Goal: Task Accomplishment & Management: Manage account settings

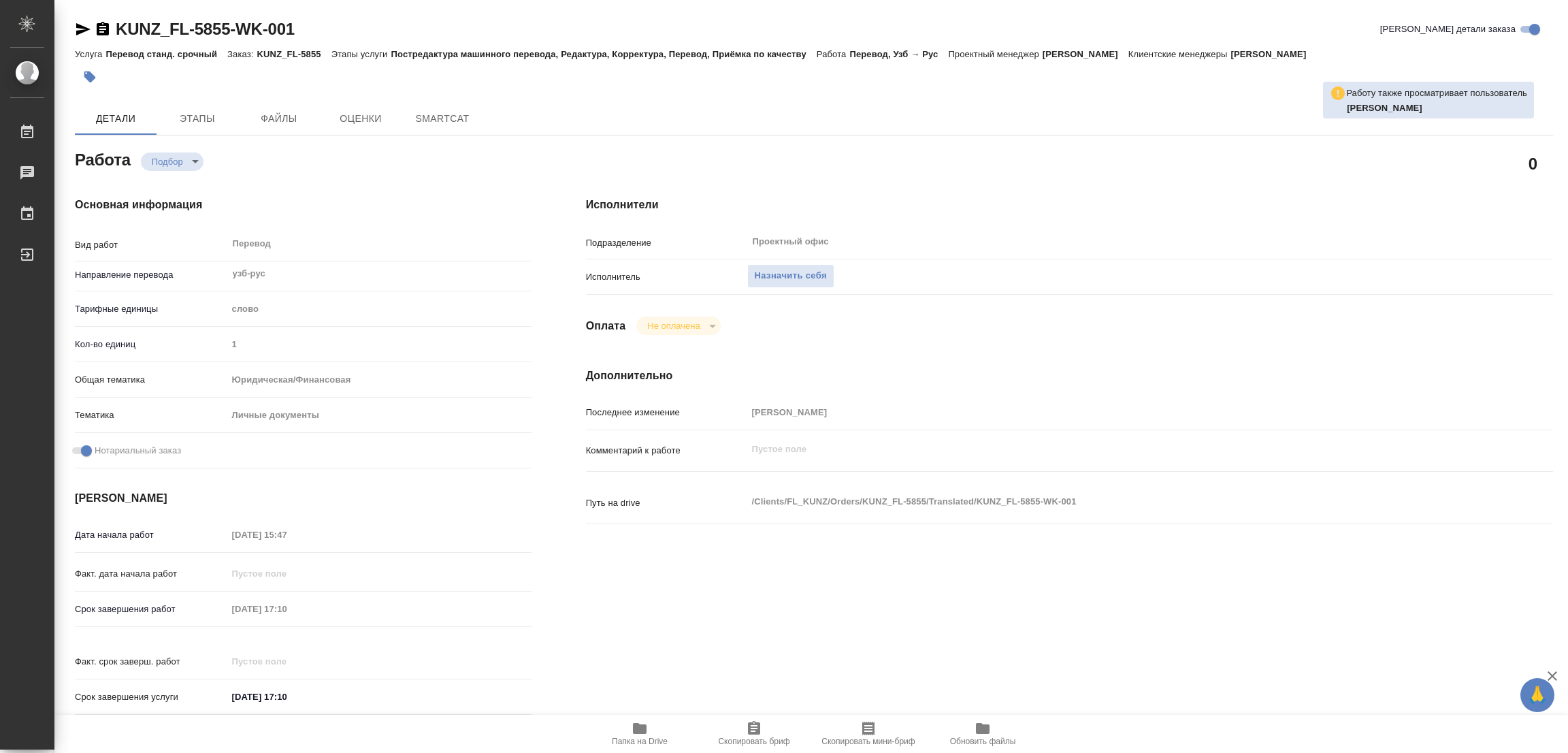
type textarea "x"
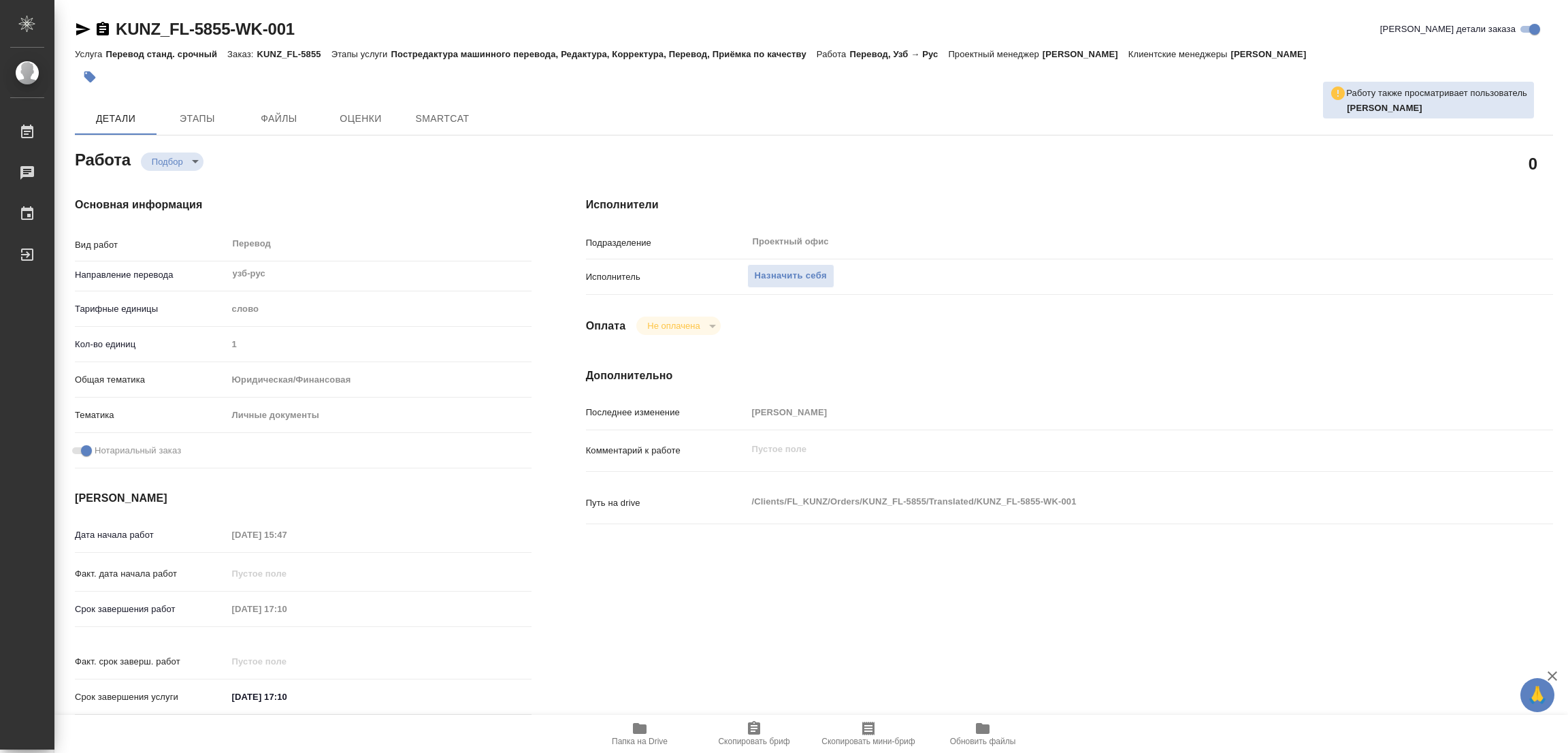
type textarea "x"
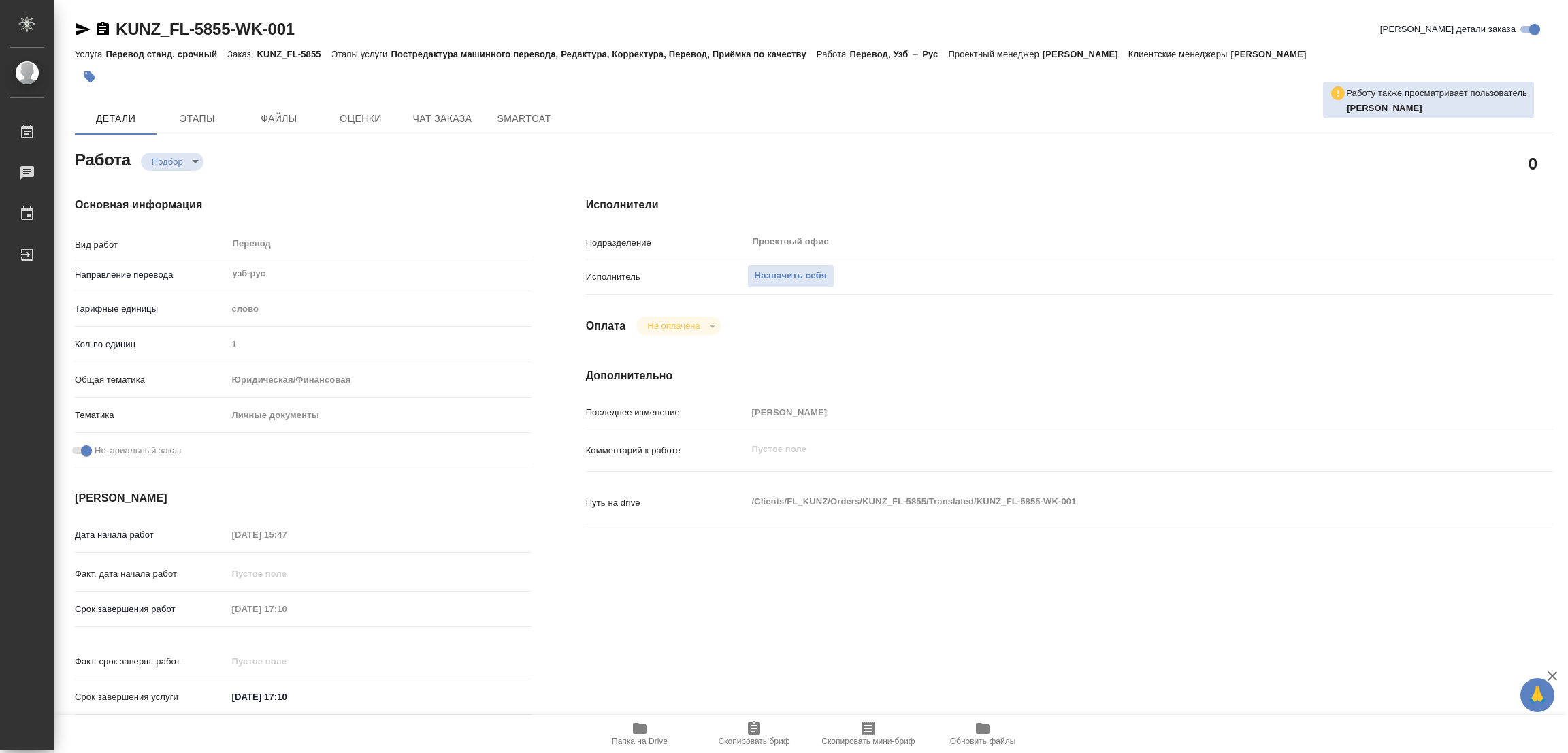
type textarea "x"
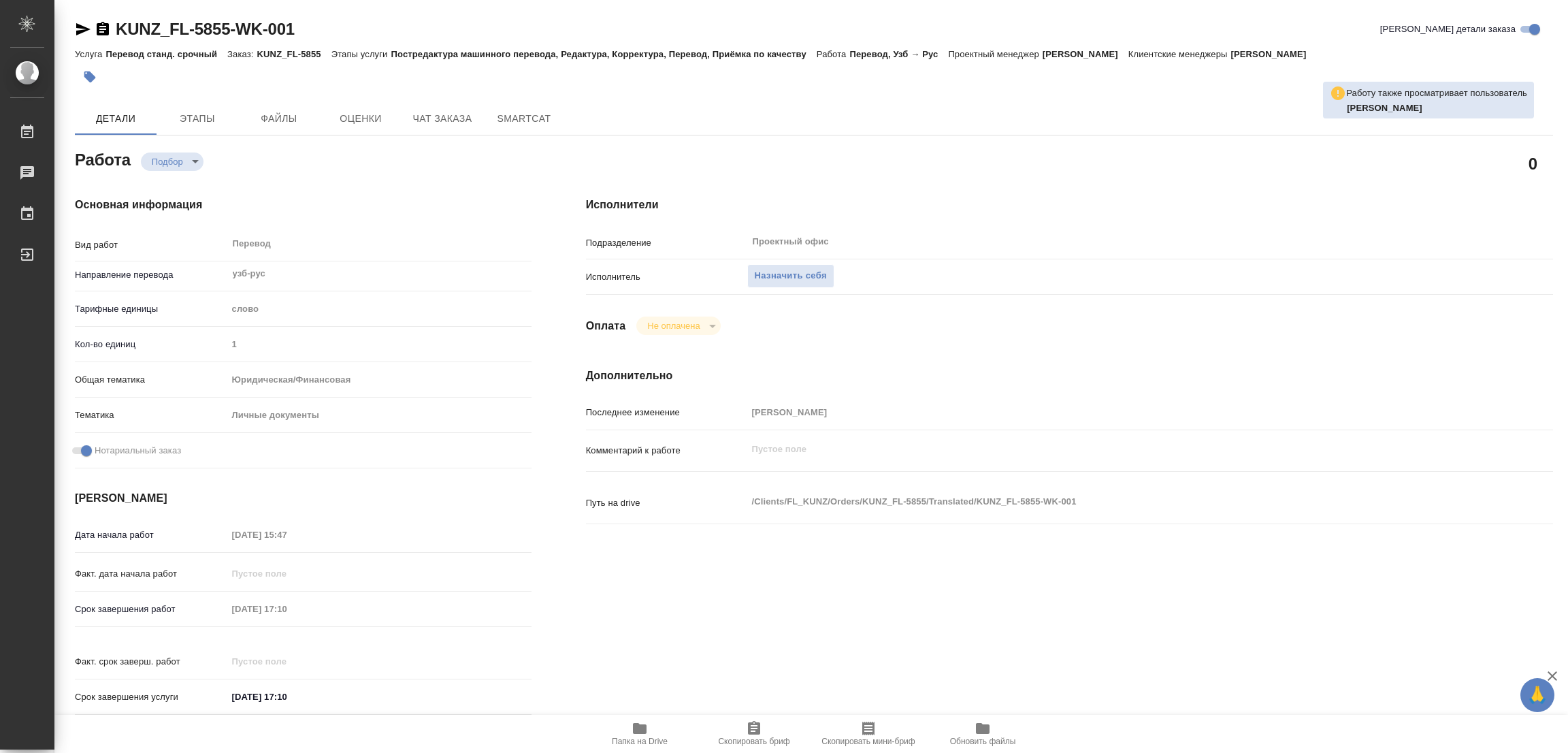
type textarea "x"
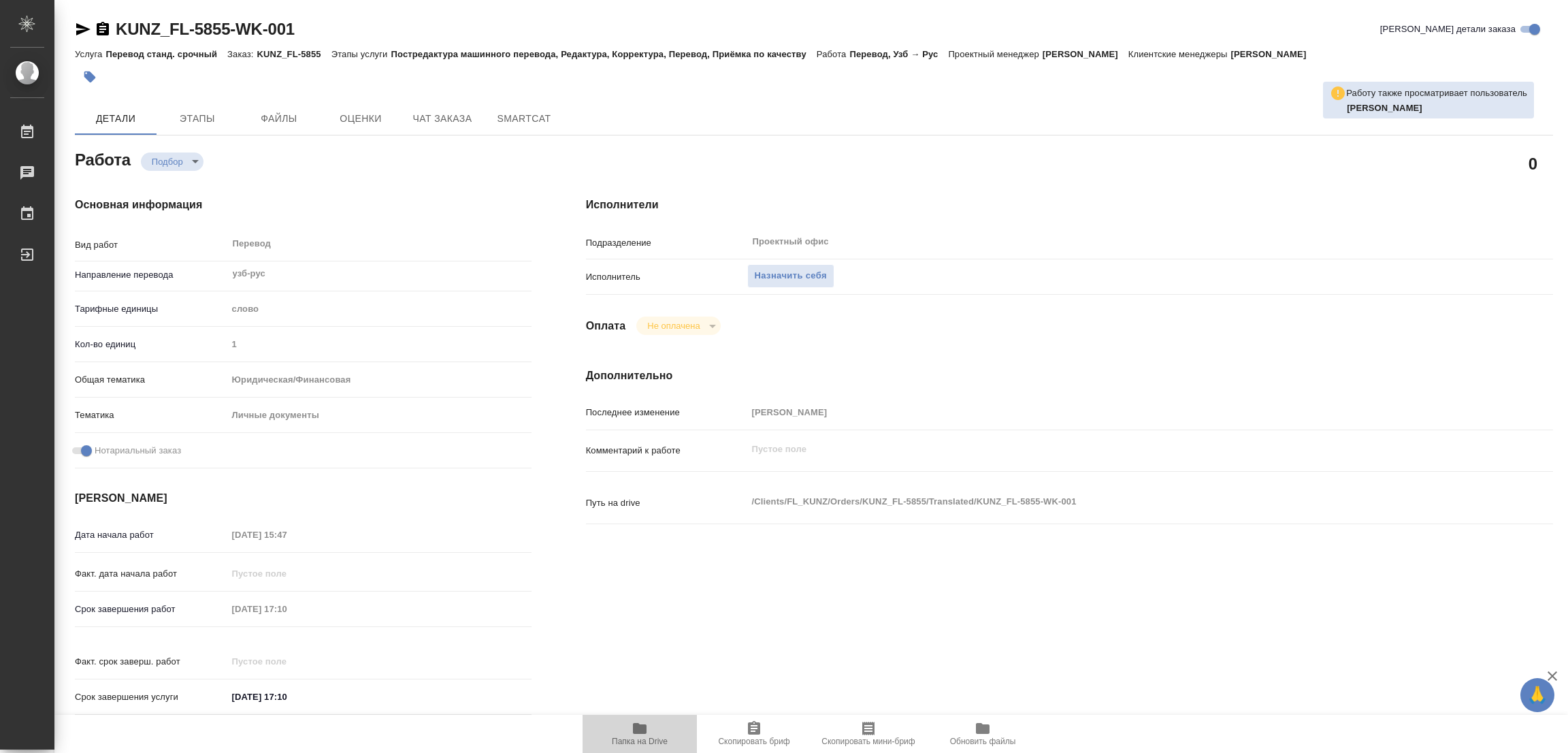
click at [638, 723] on icon "button" at bounding box center [640, 728] width 16 height 16
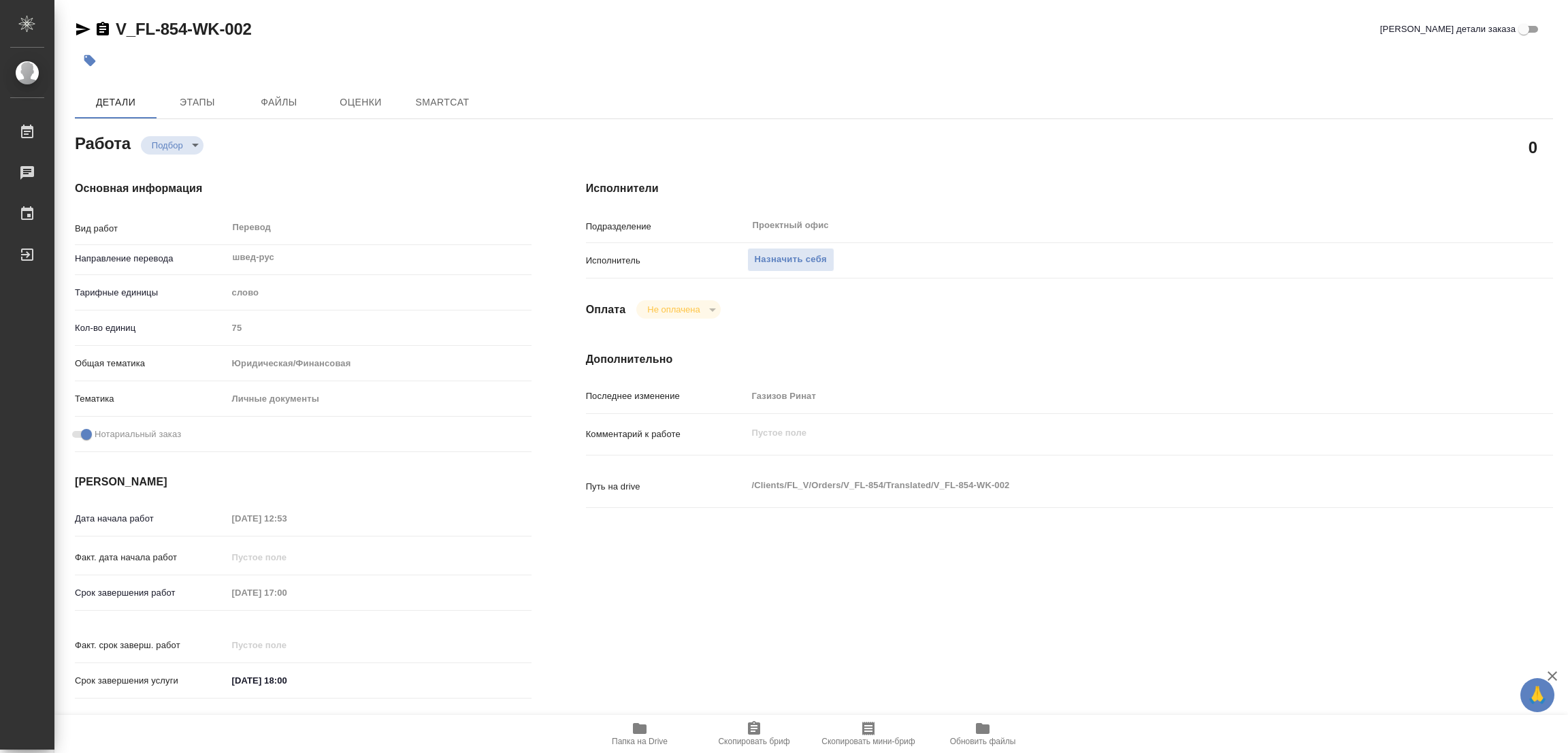
type textarea "x"
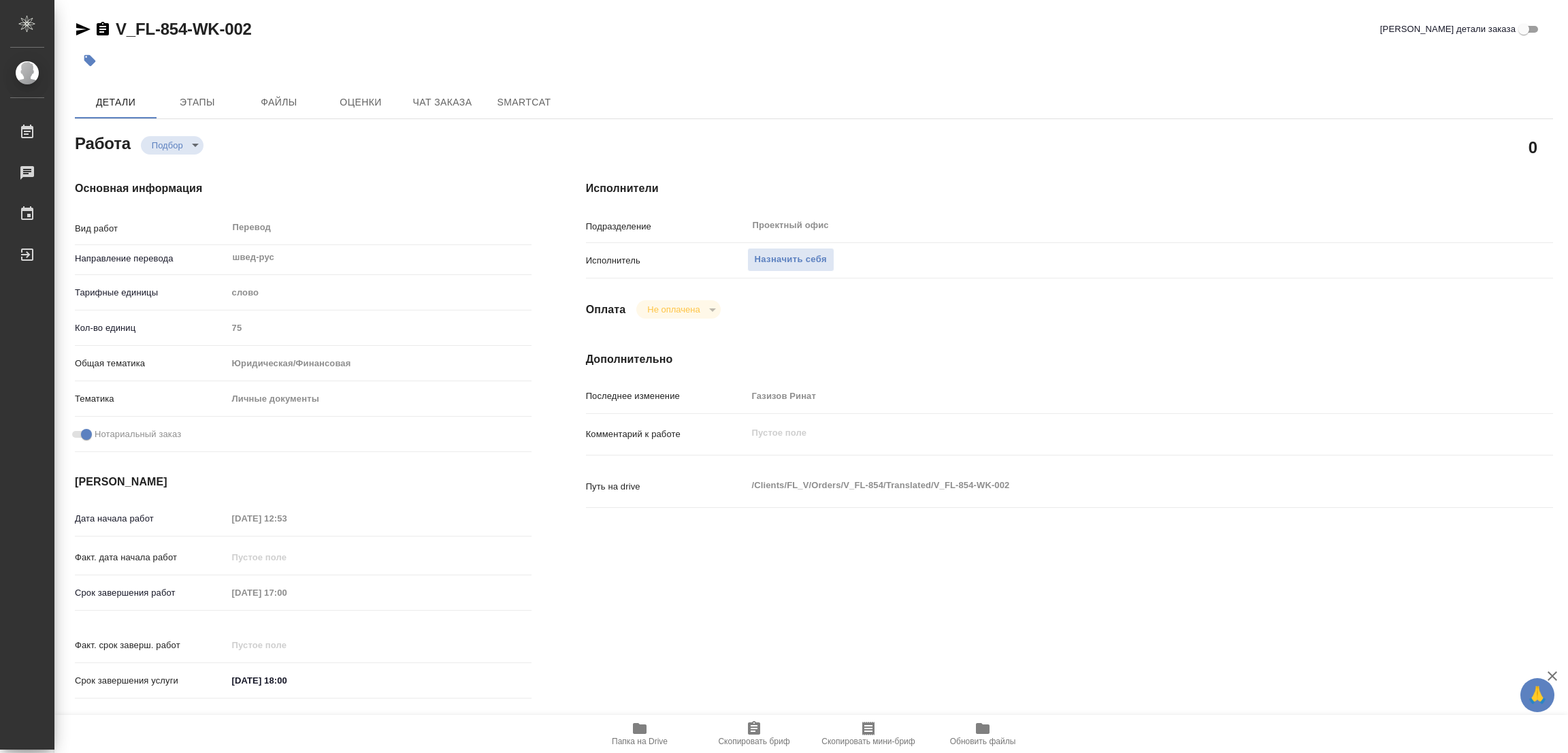
type textarea "x"
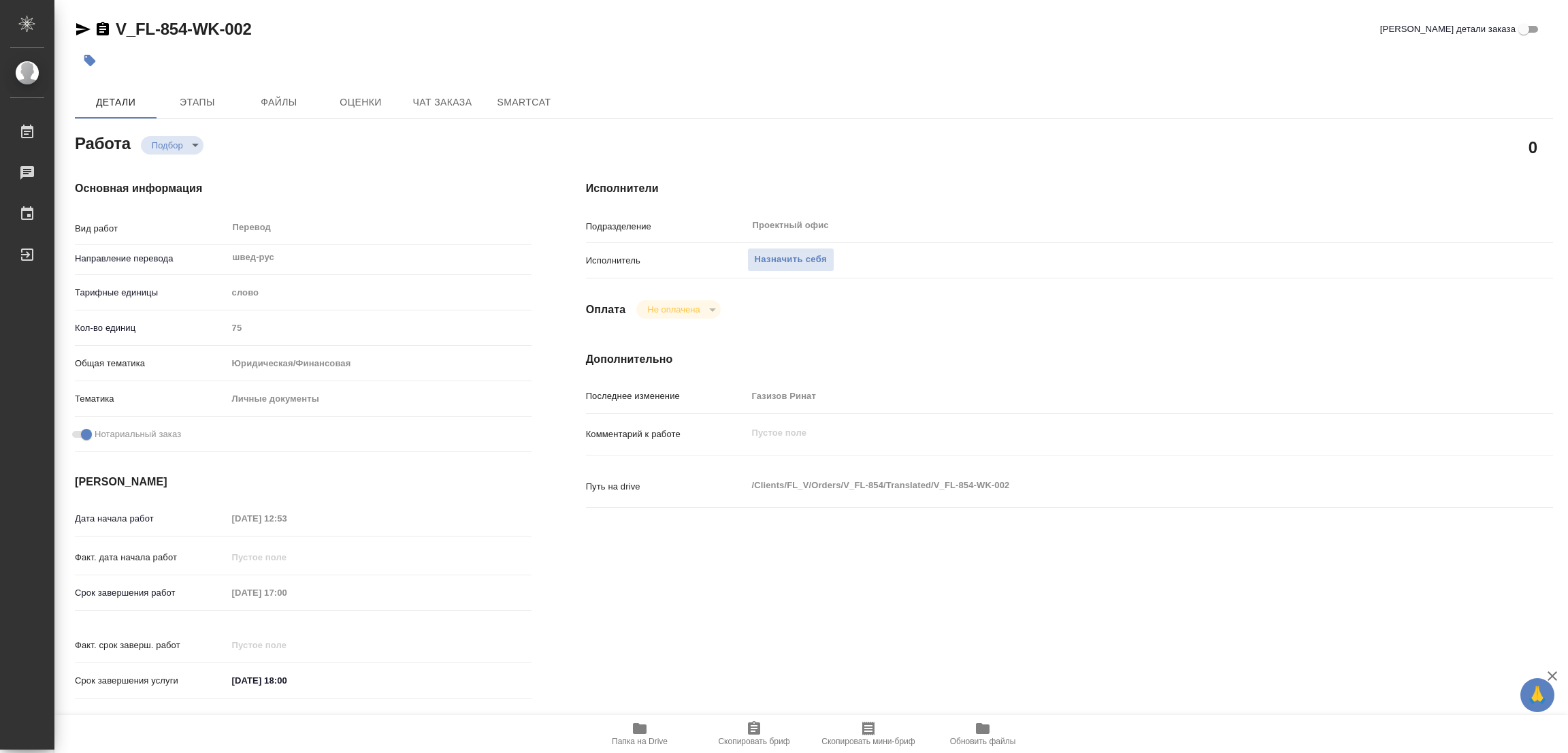
type textarea "x"
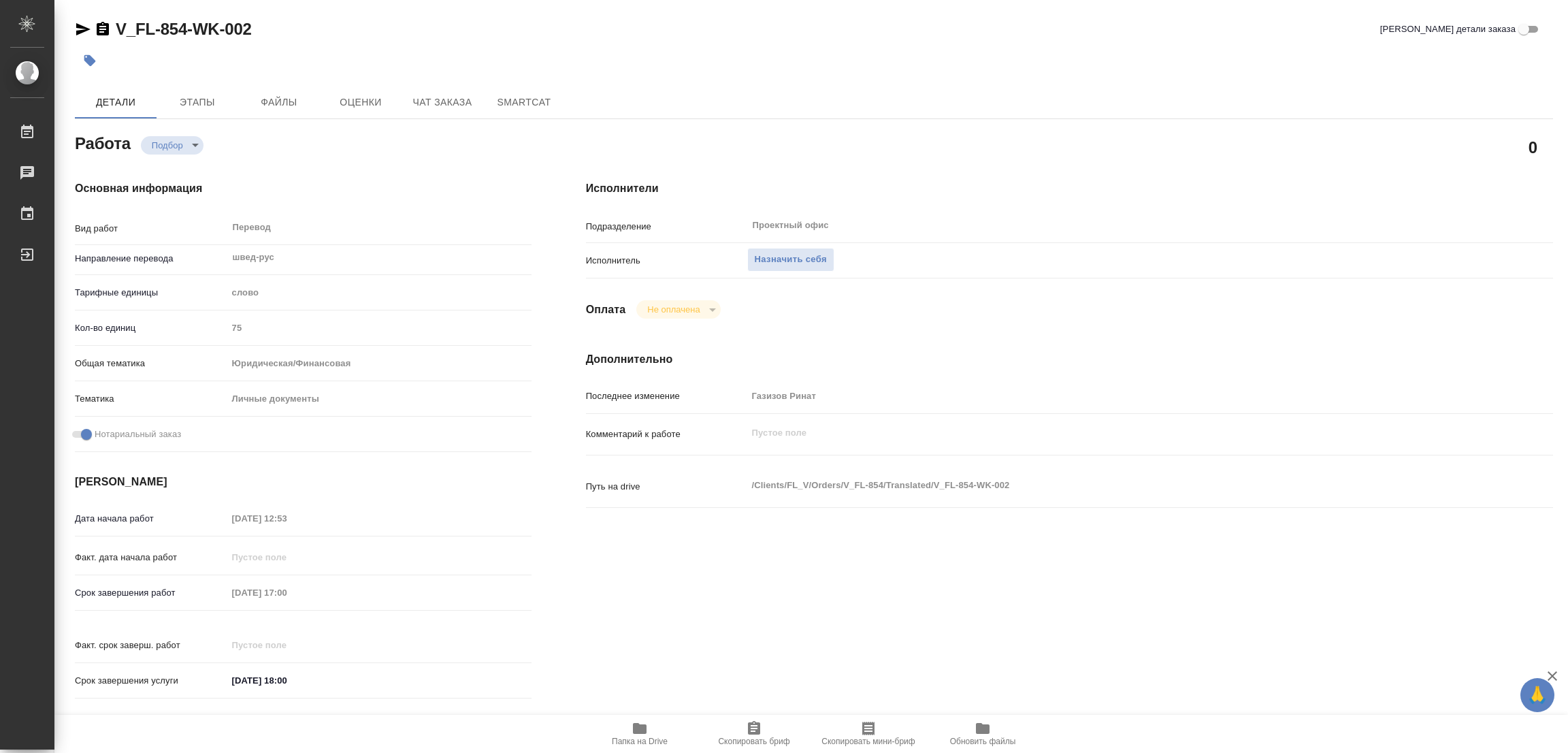
type textarea "x"
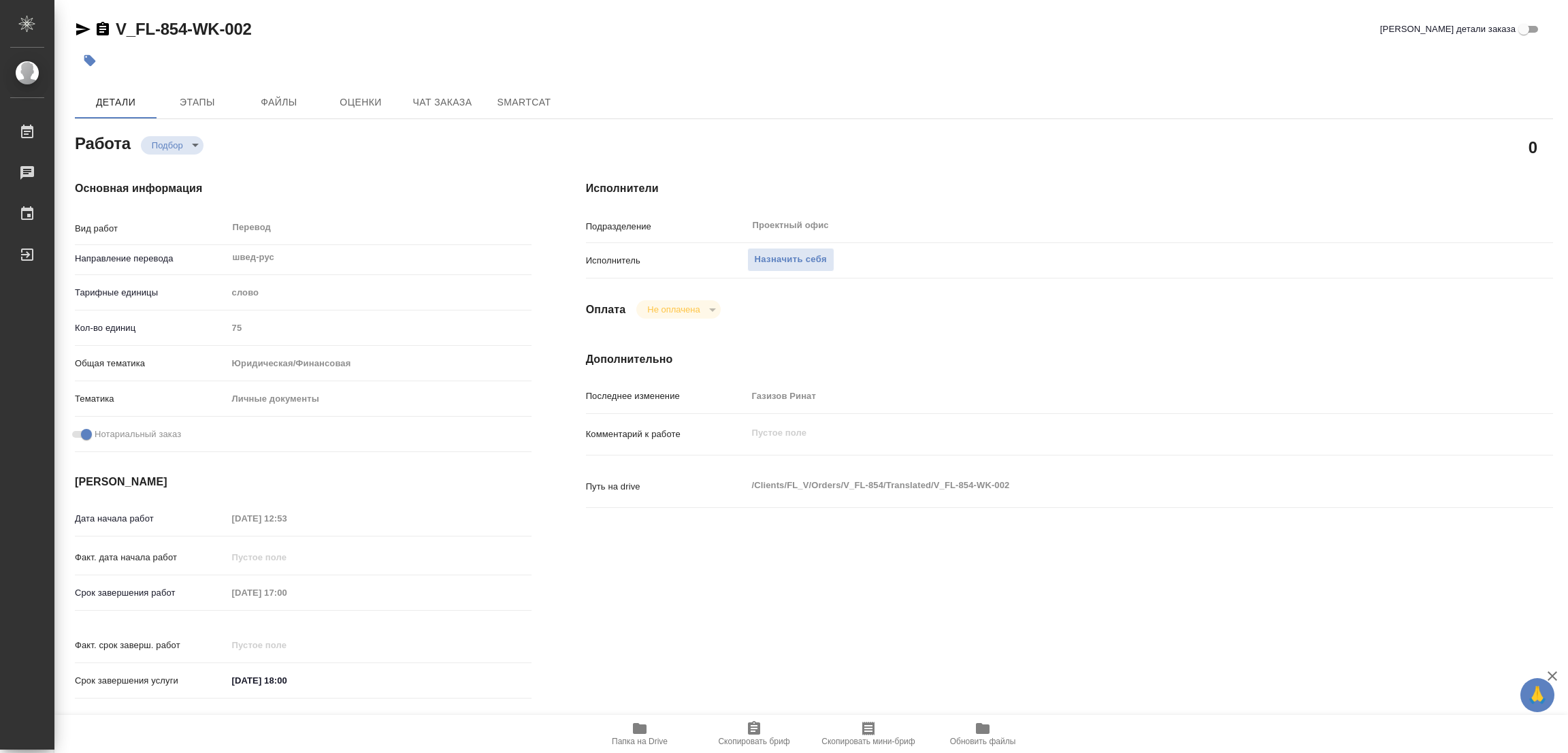
type textarea "x"
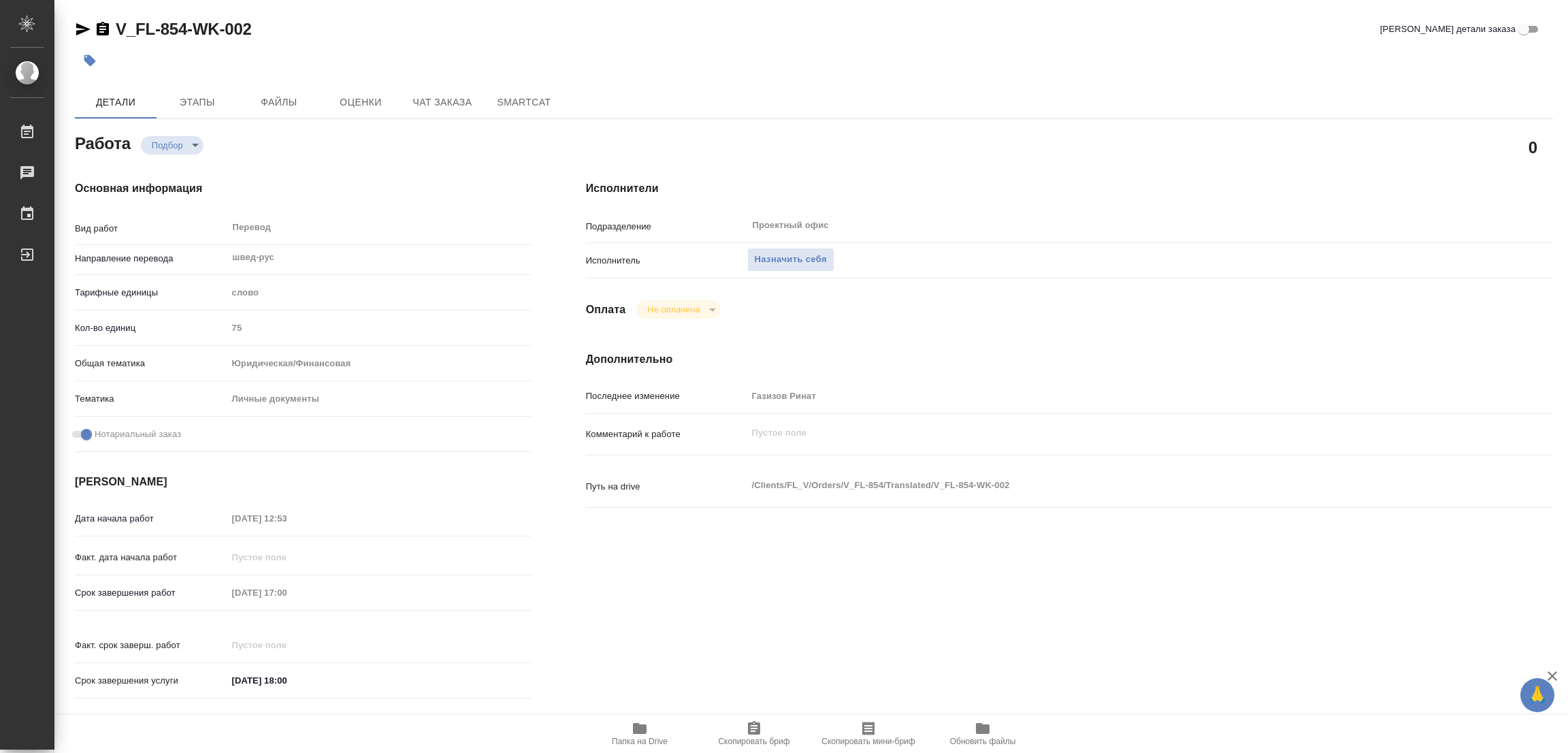
click at [636, 722] on icon "button" at bounding box center [640, 728] width 16 height 16
click at [797, 253] on span "Назначить себя" at bounding box center [791, 259] width 73 height 16
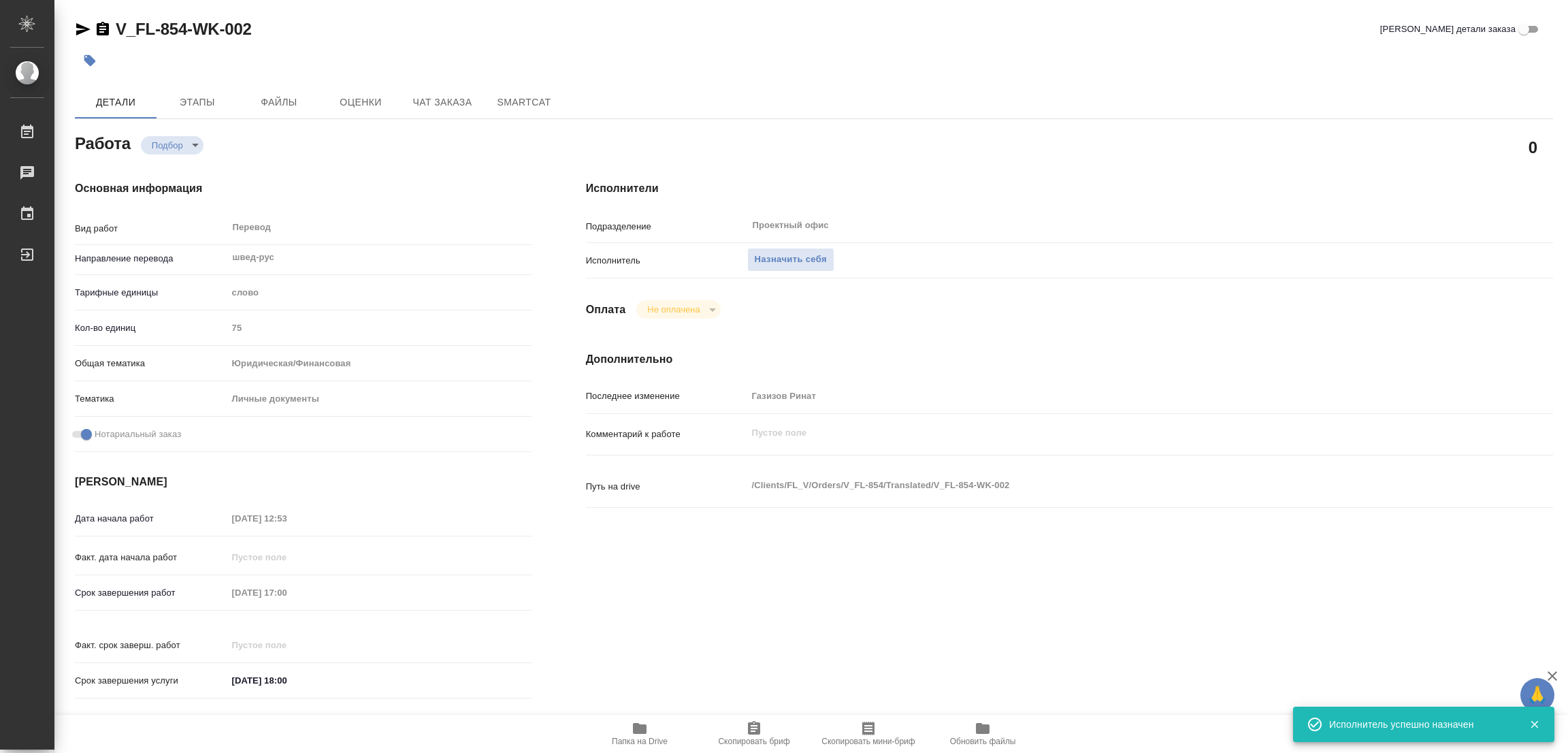
type textarea "x"
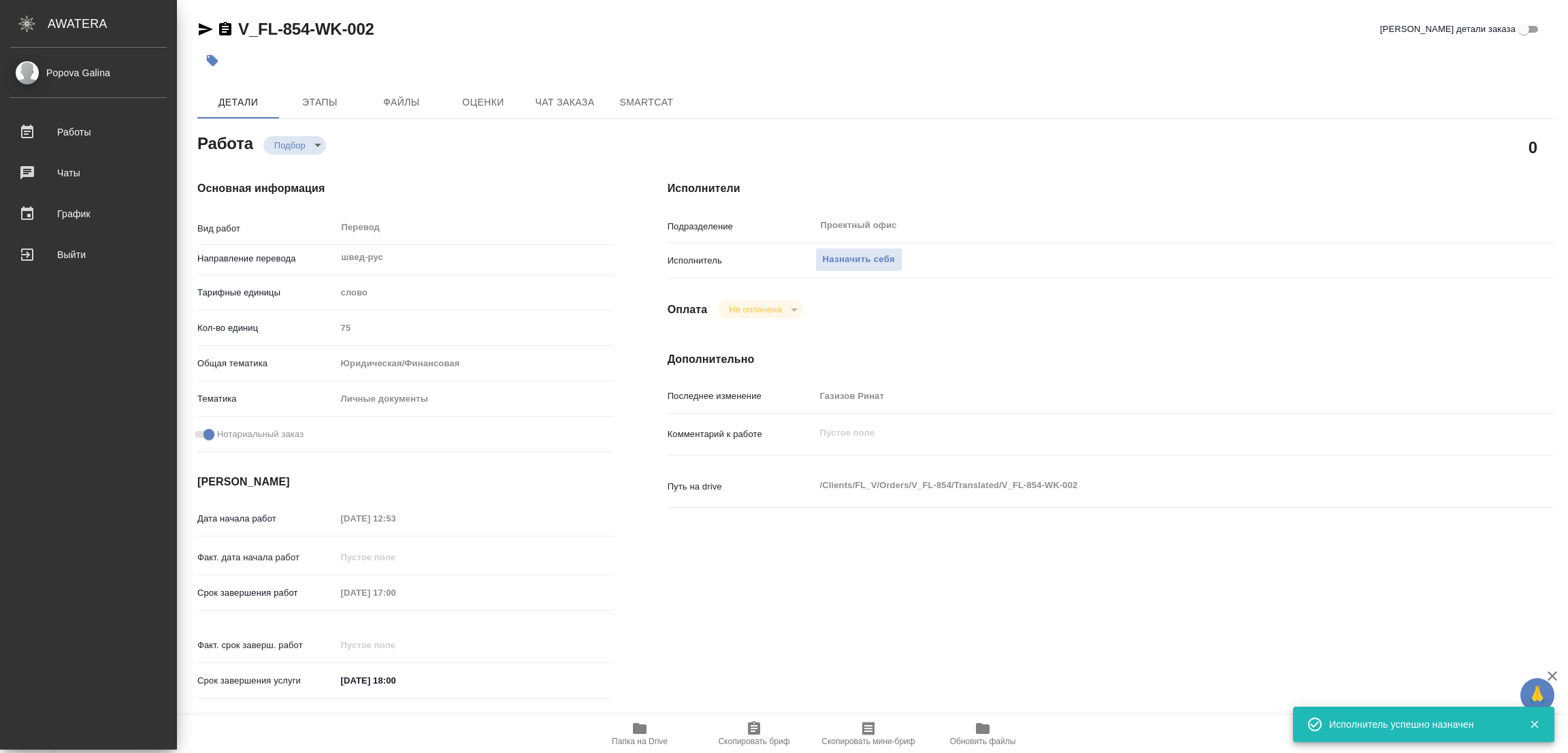
type textarea "x"
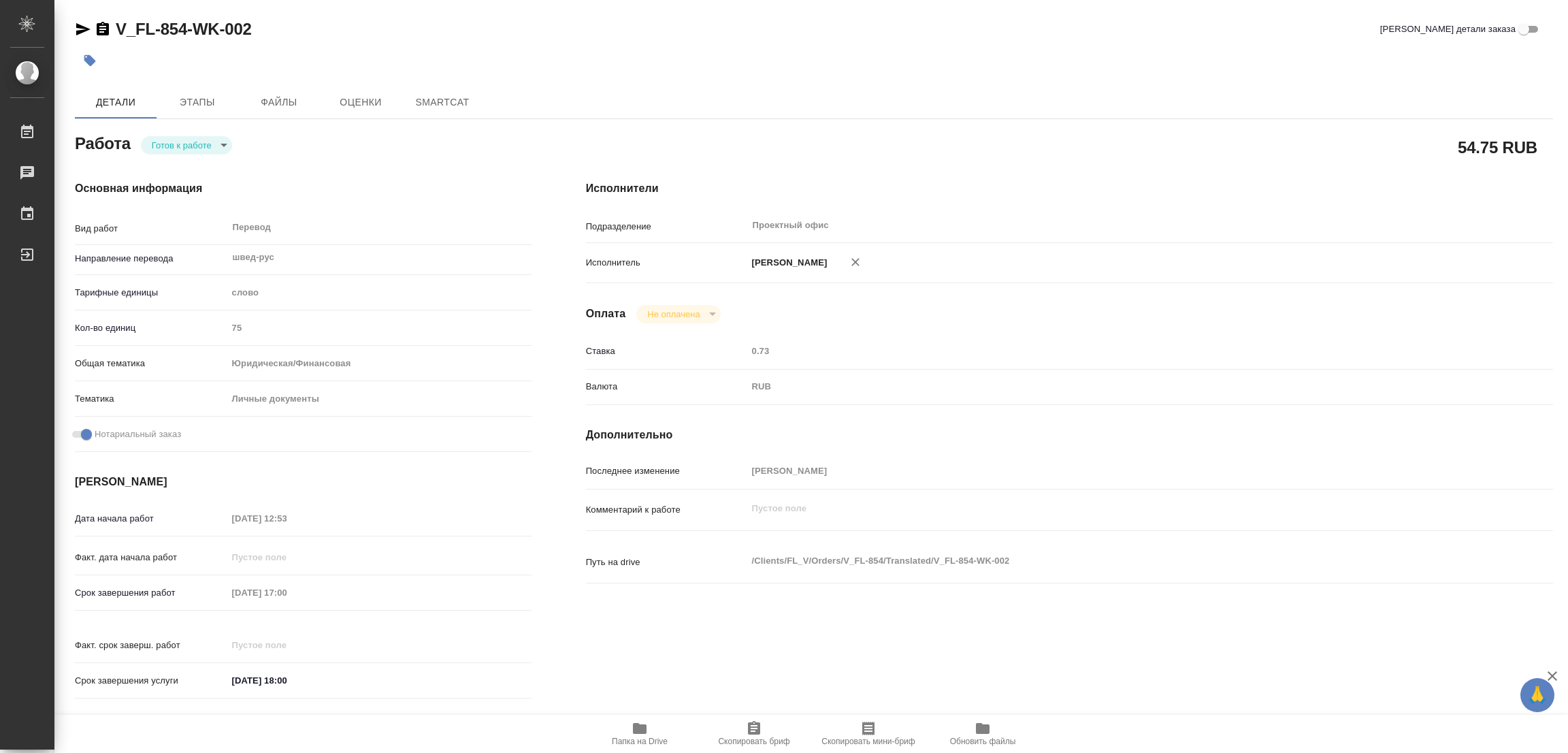
type textarea "x"
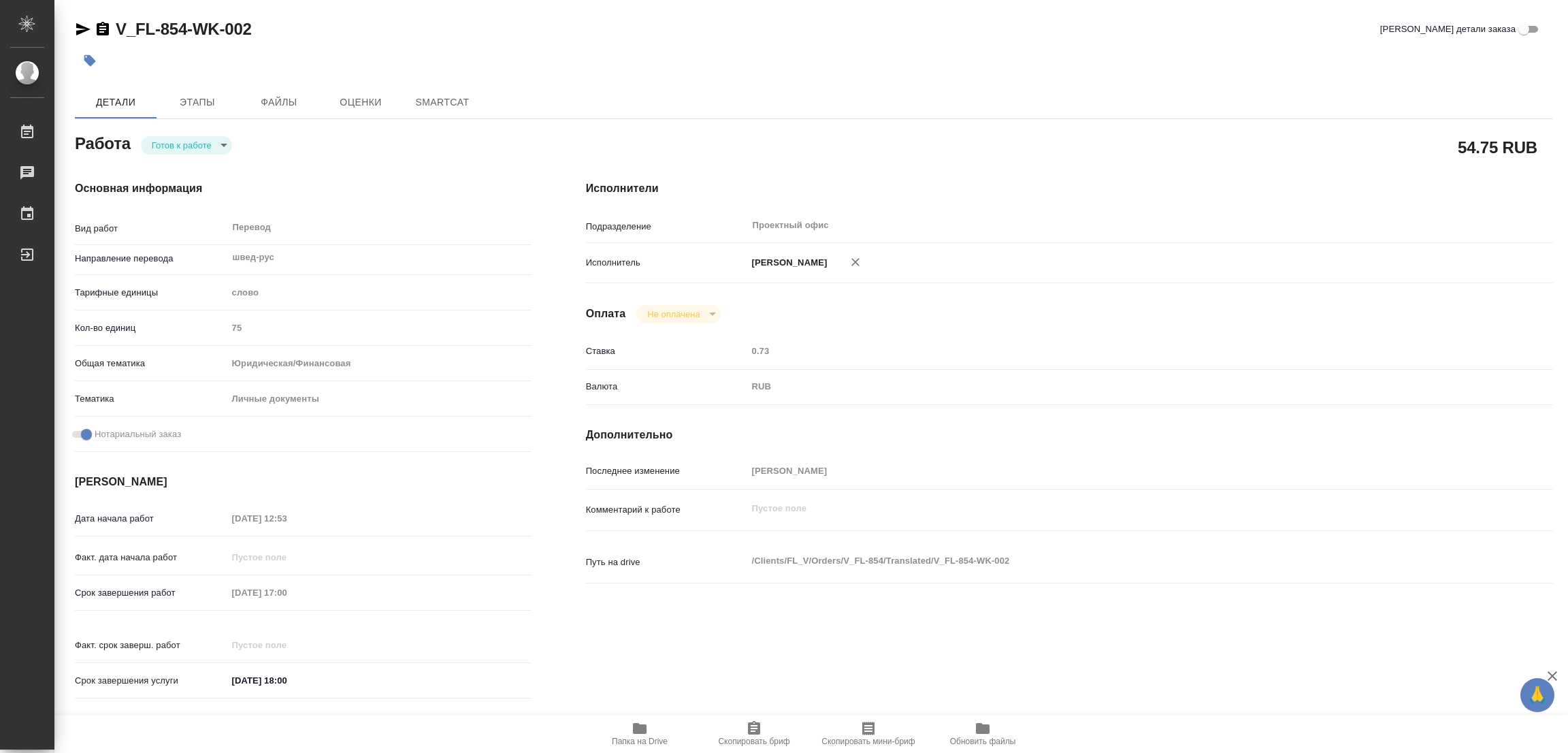
type textarea "x"
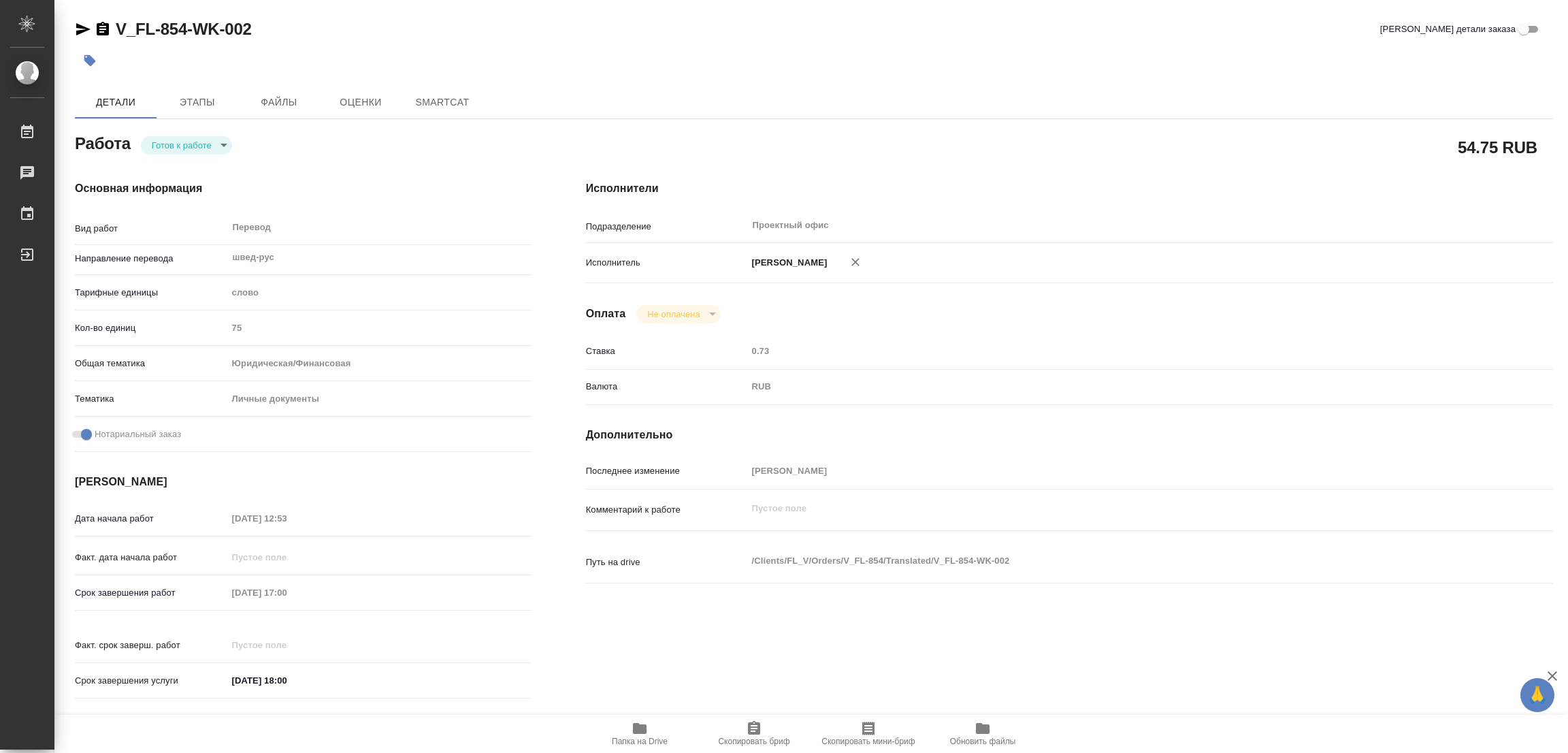
type textarea "x"
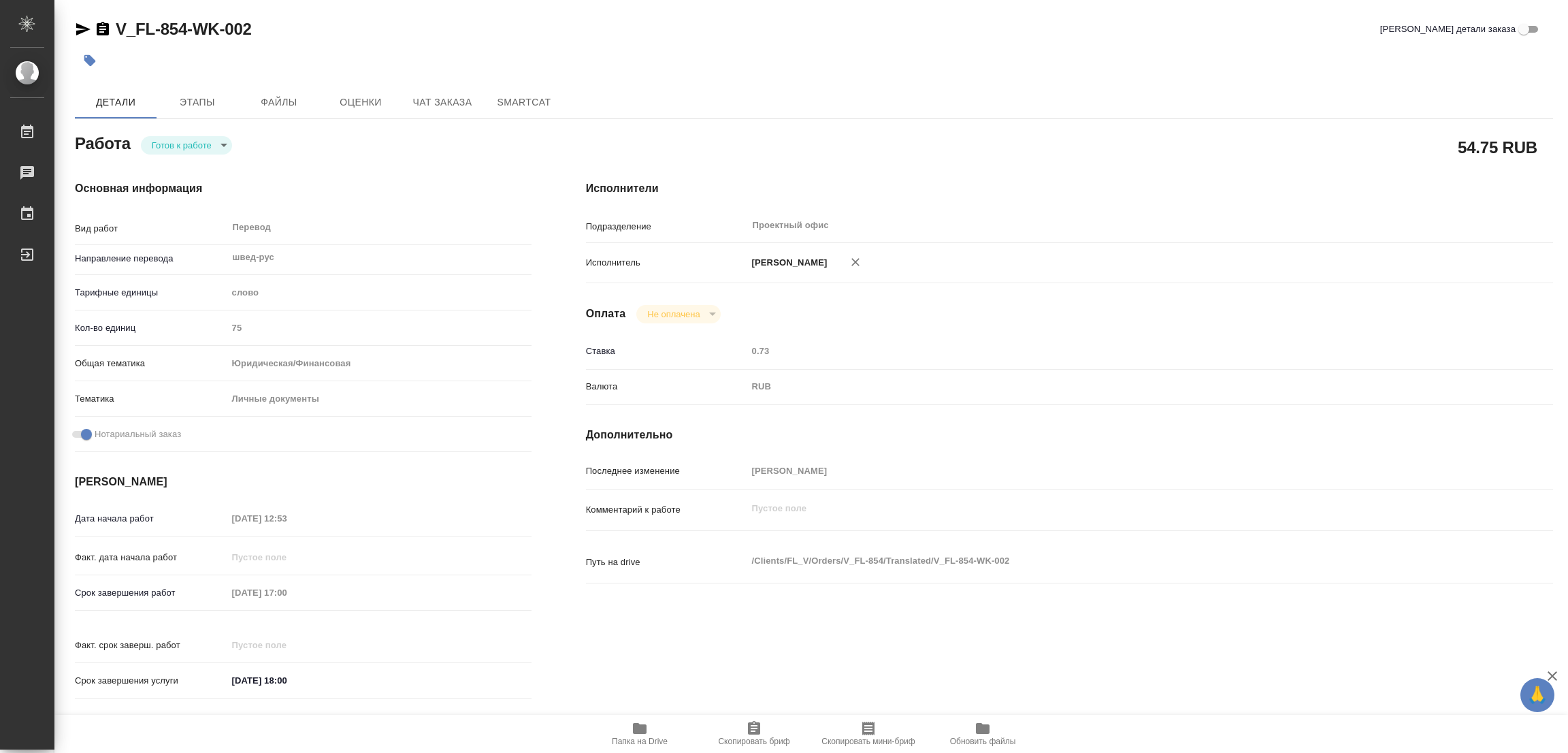
click at [179, 146] on body "🙏 .cls-1 fill:#fff; AWATERA [PERSON_NAME] Работы Чаты График Выйти V_FL-854-WK-…" at bounding box center [784, 376] width 1568 height 753
click at [179, 146] on button "В работе" at bounding box center [174, 144] width 45 height 15
type textarea "x"
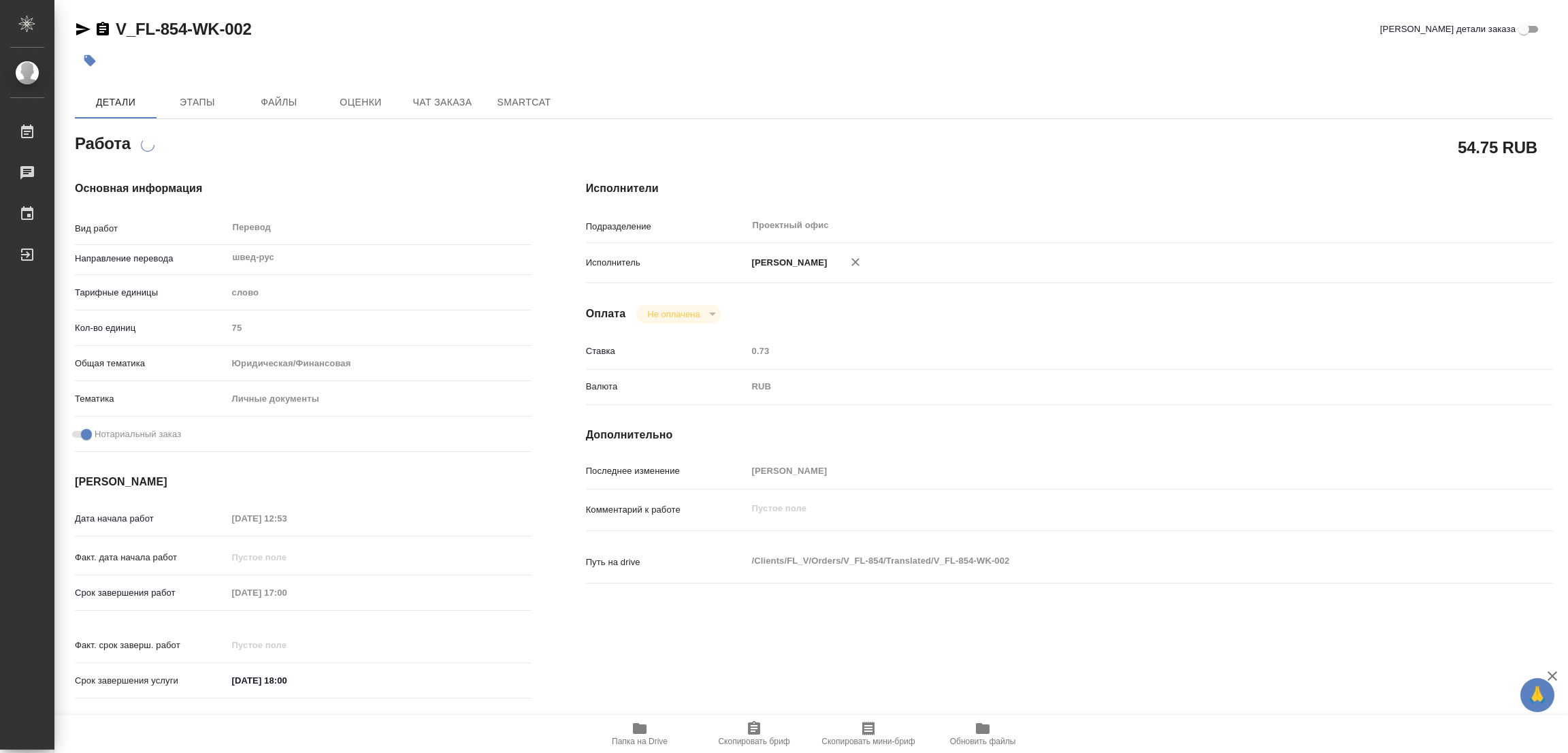
type textarea "x"
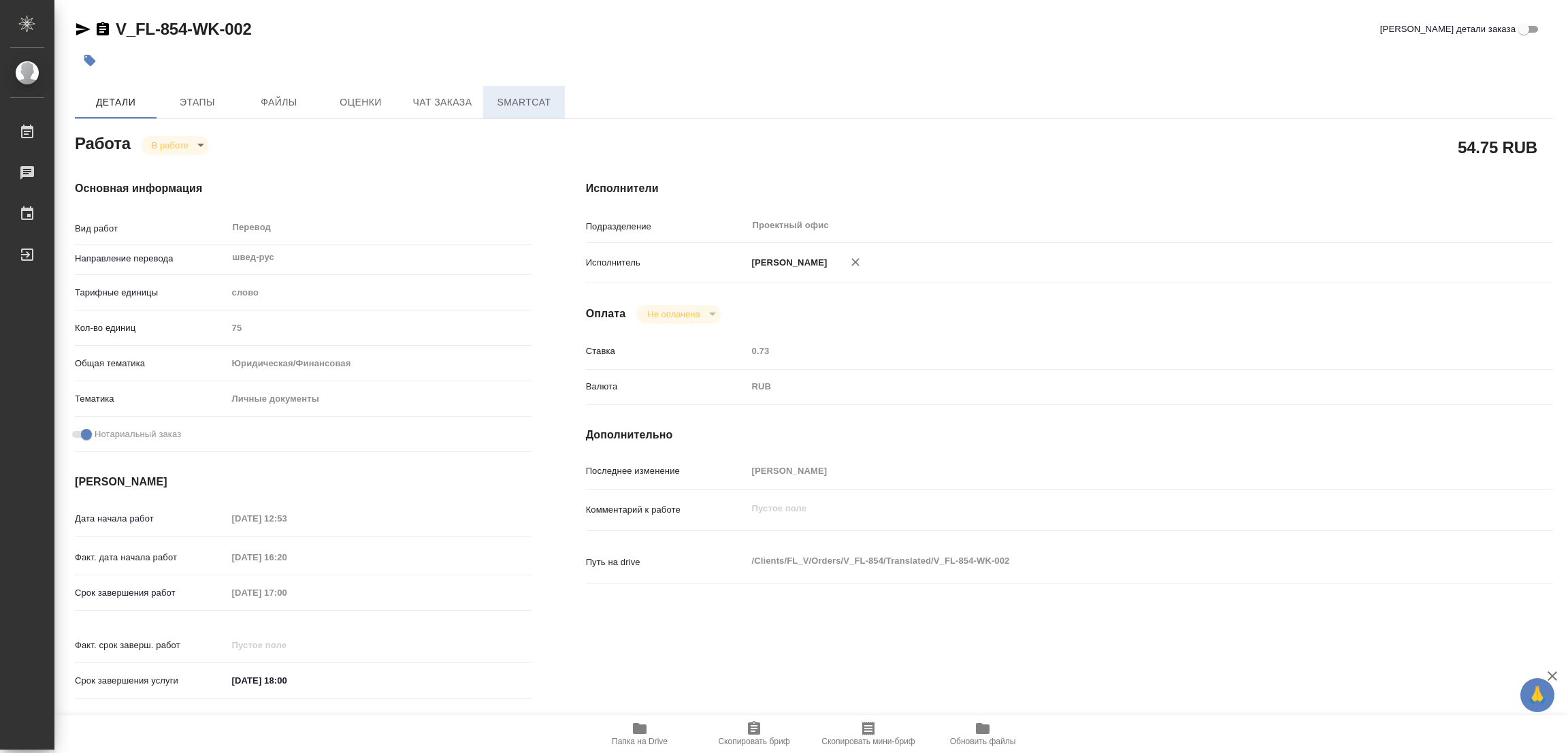
type textarea "x"
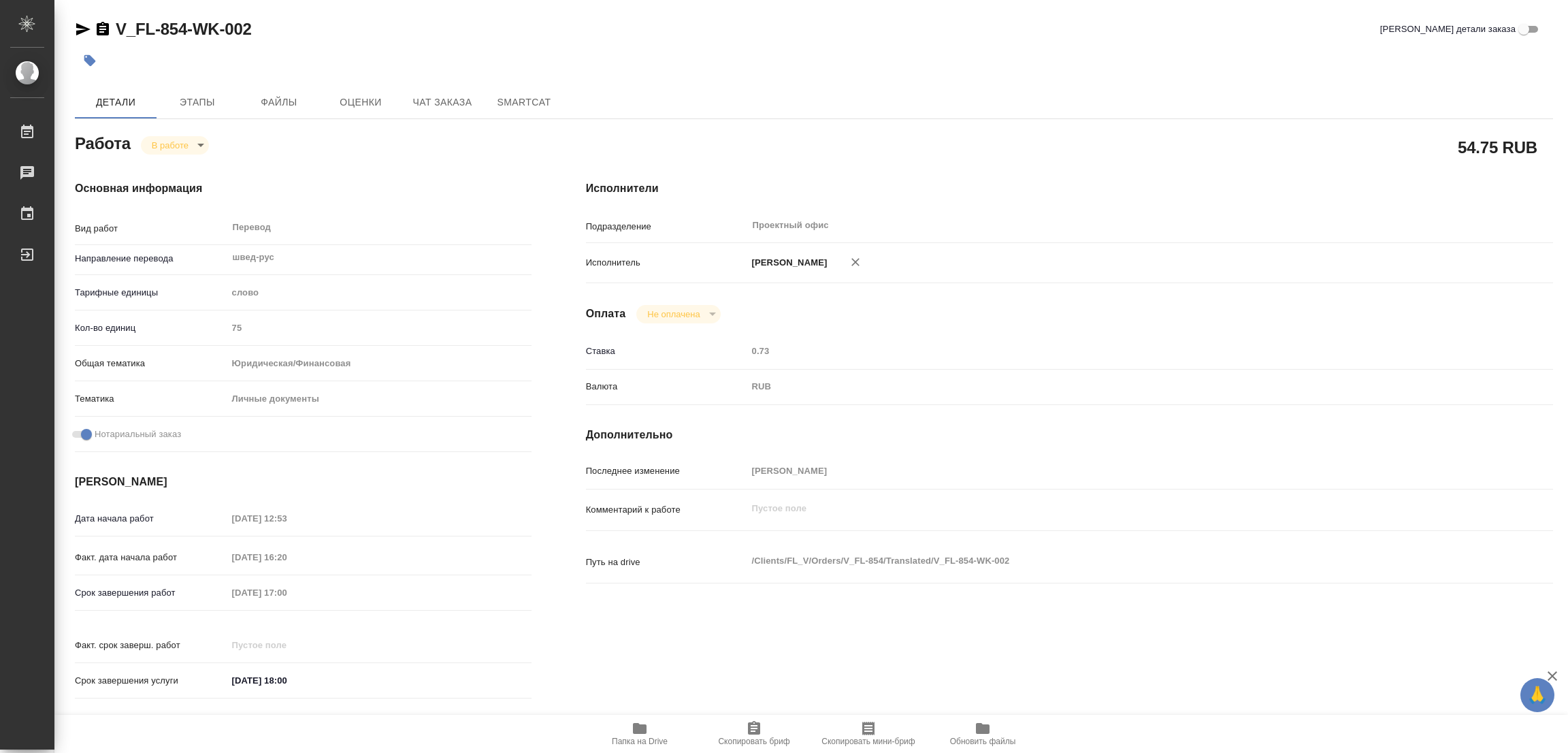
type textarea "x"
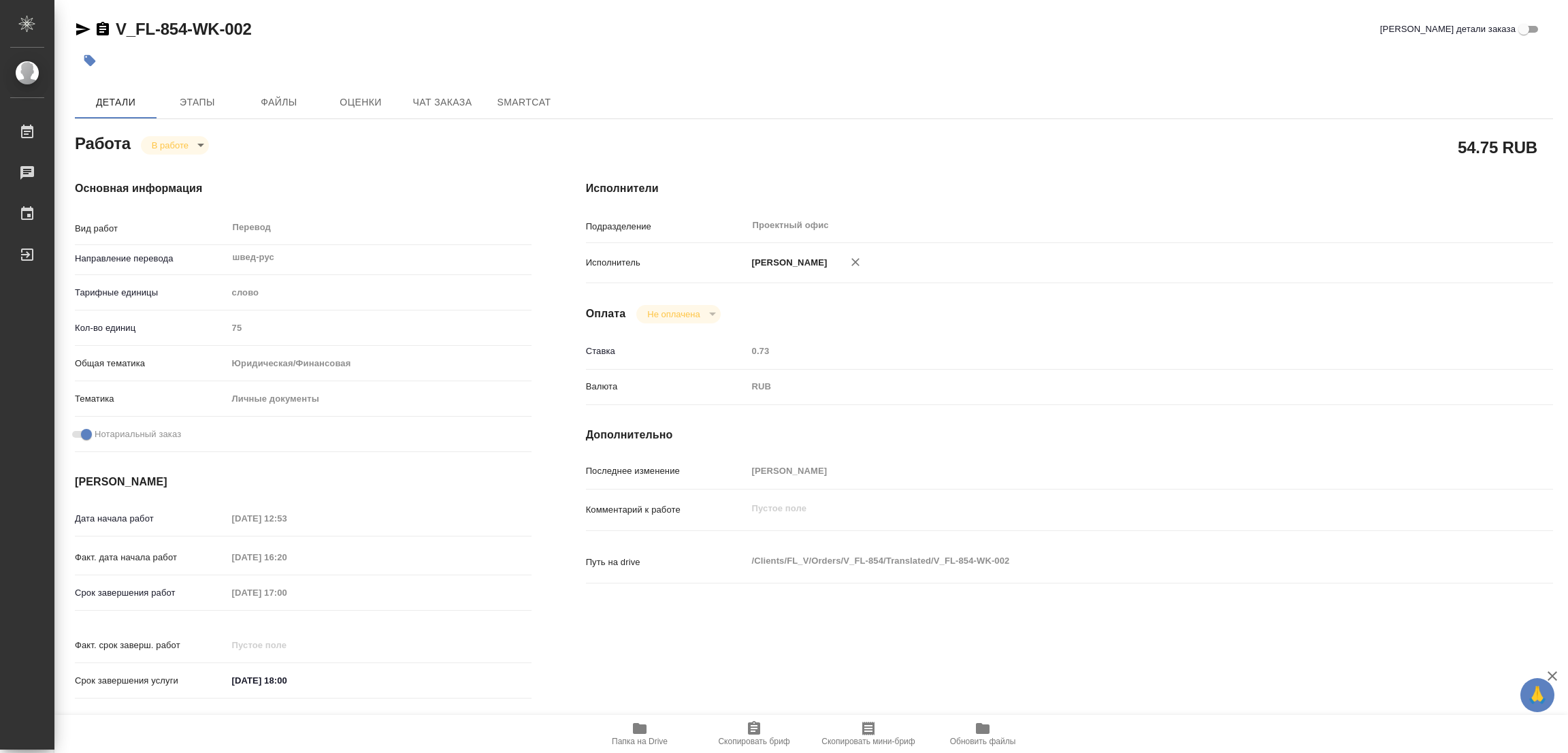
type textarea "x"
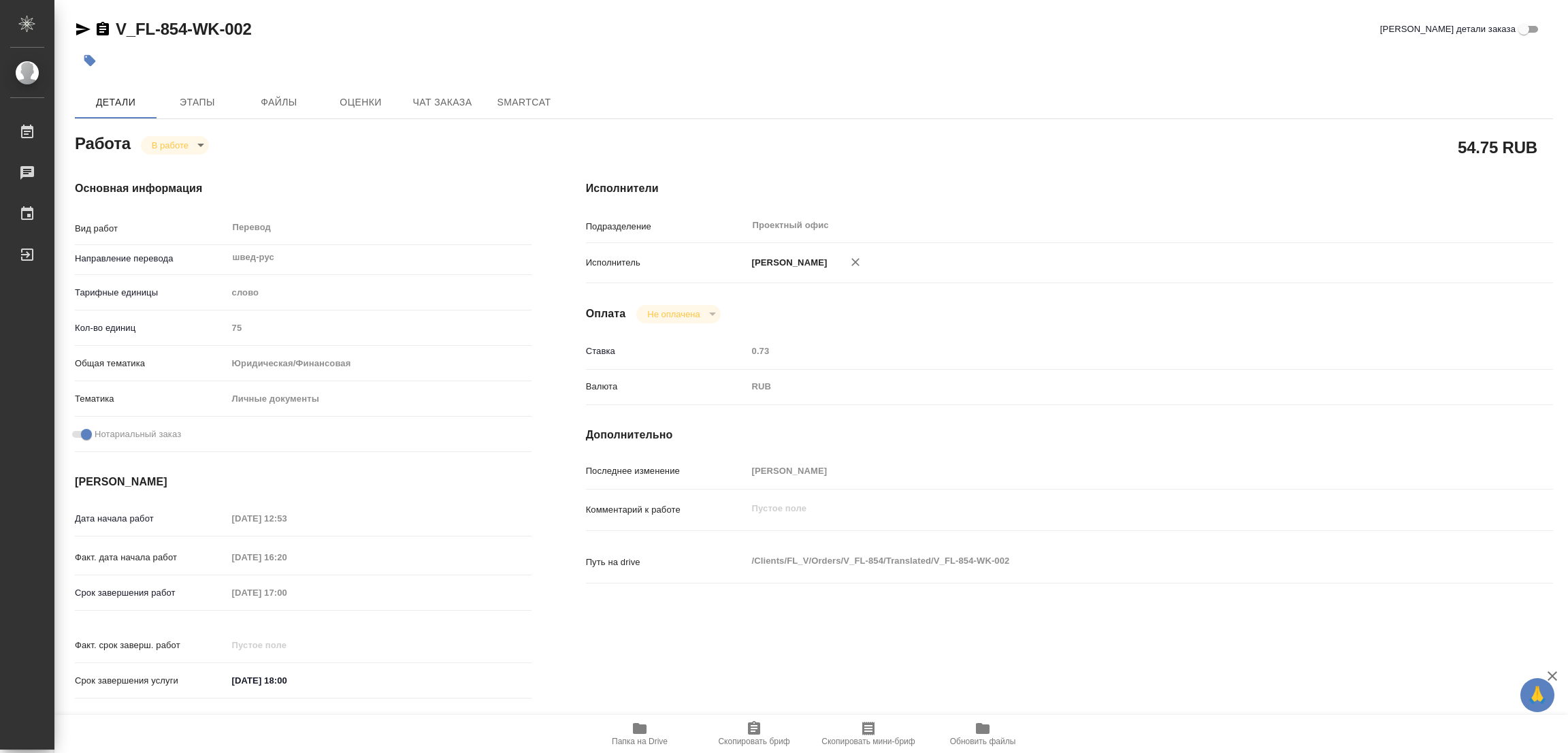
type textarea "x"
